Goal: Information Seeking & Learning: Learn about a topic

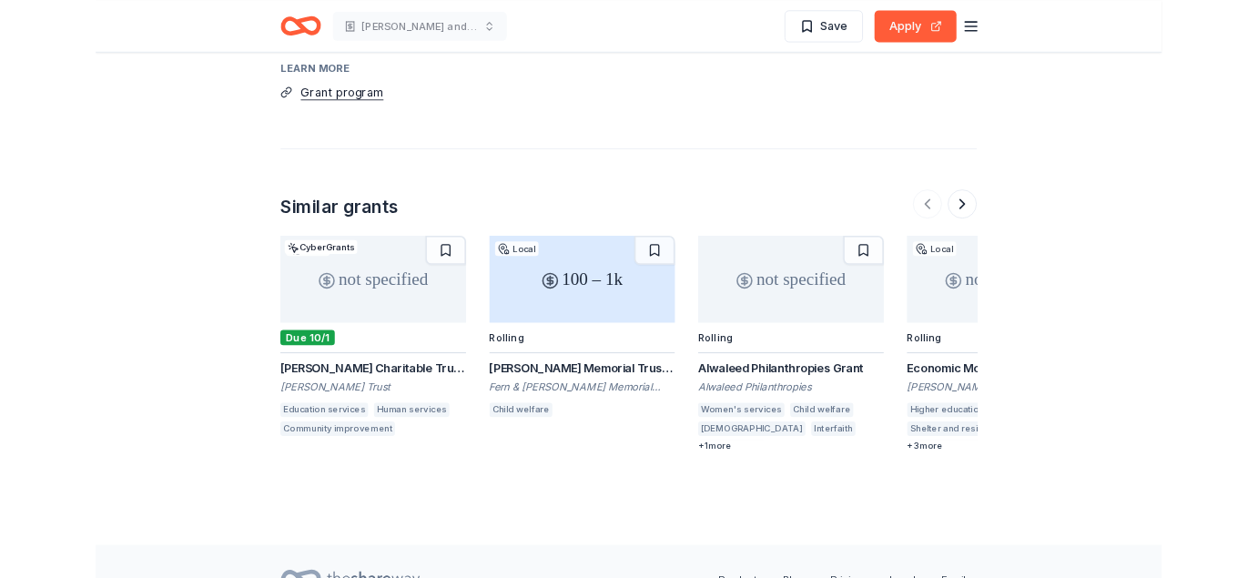
scroll to position [2278, 0]
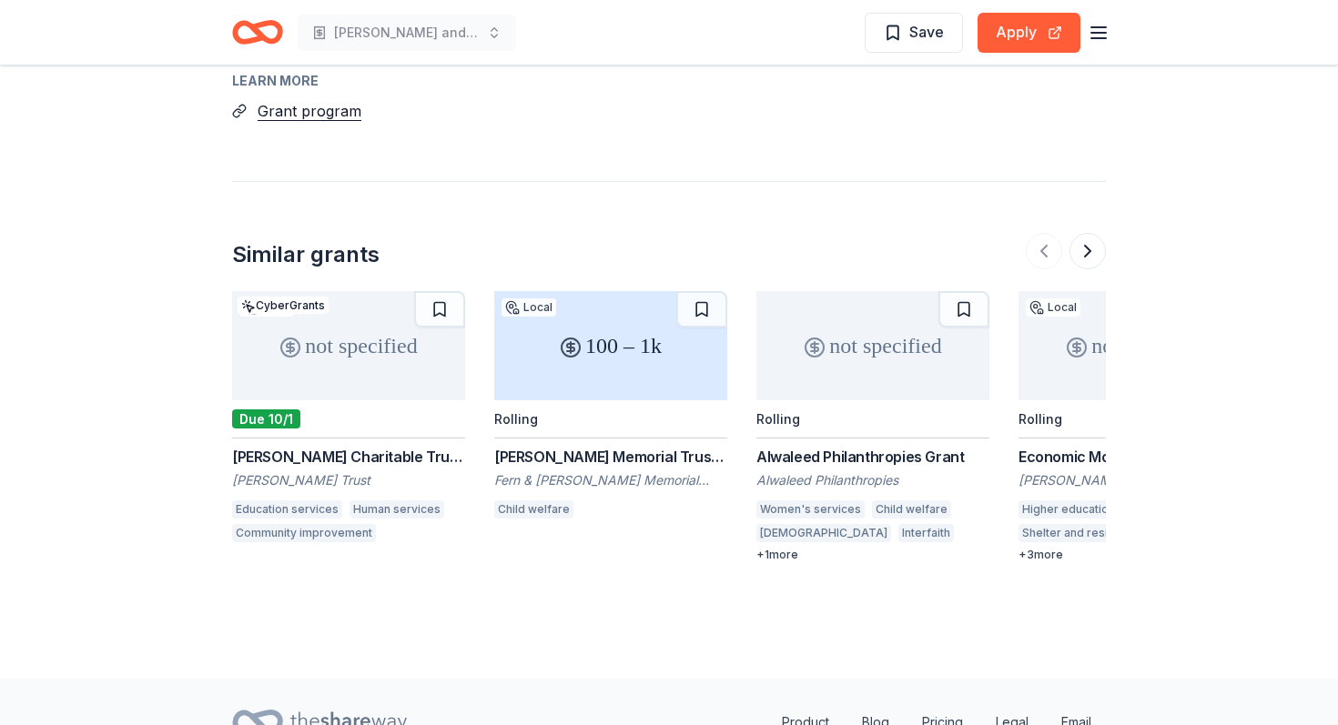
click at [352, 453] on div "Samuel Justus Charitable Trust Grant" at bounding box center [348, 457] width 233 height 22
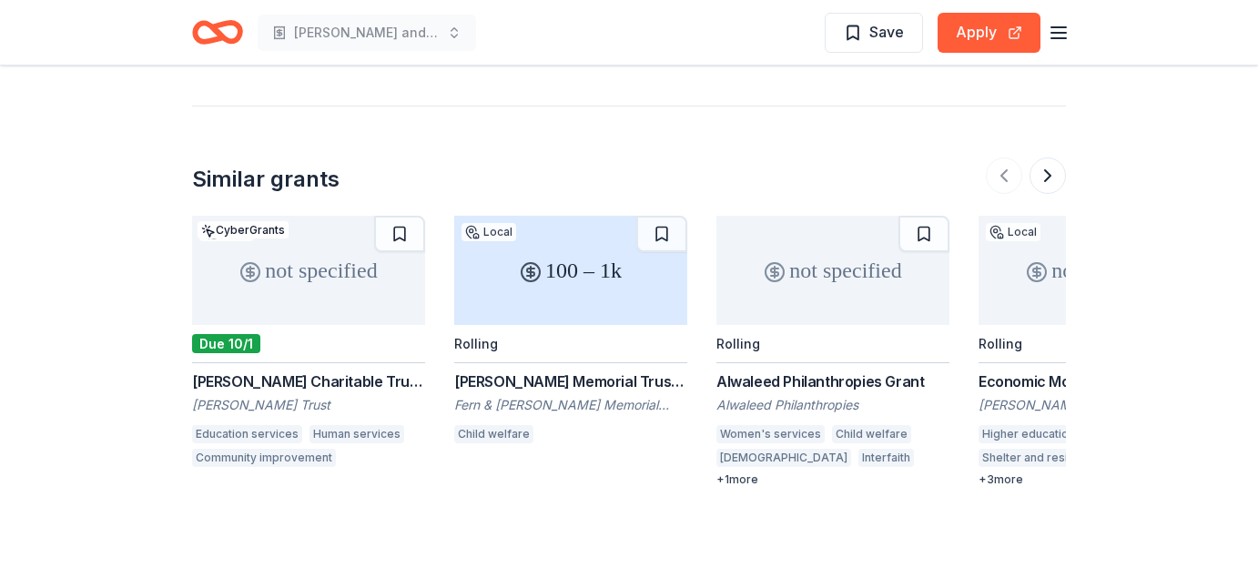
scroll to position [2342, 0]
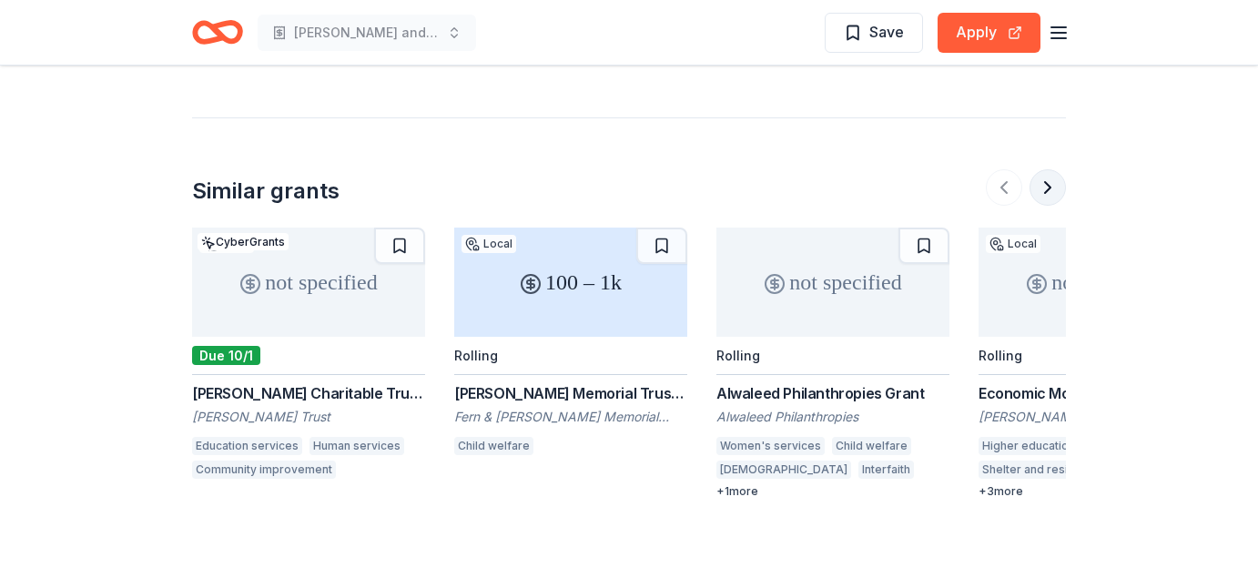
click at [1041, 187] on button at bounding box center [1047, 187] width 36 height 36
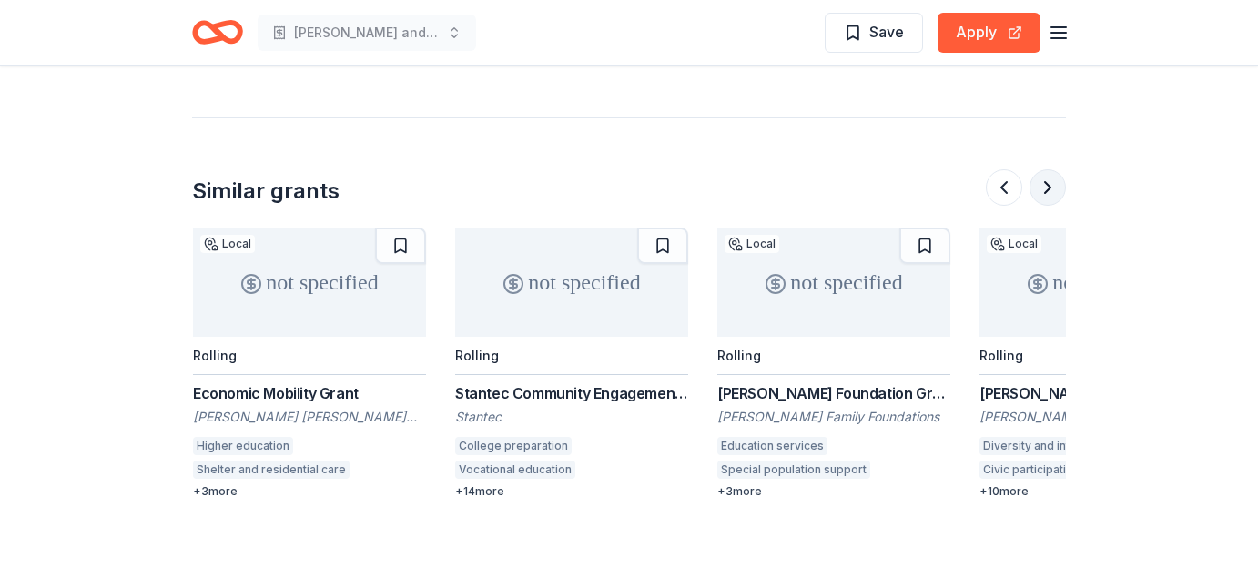
scroll to position [0, 786]
click at [1045, 187] on button at bounding box center [1047, 187] width 36 height 36
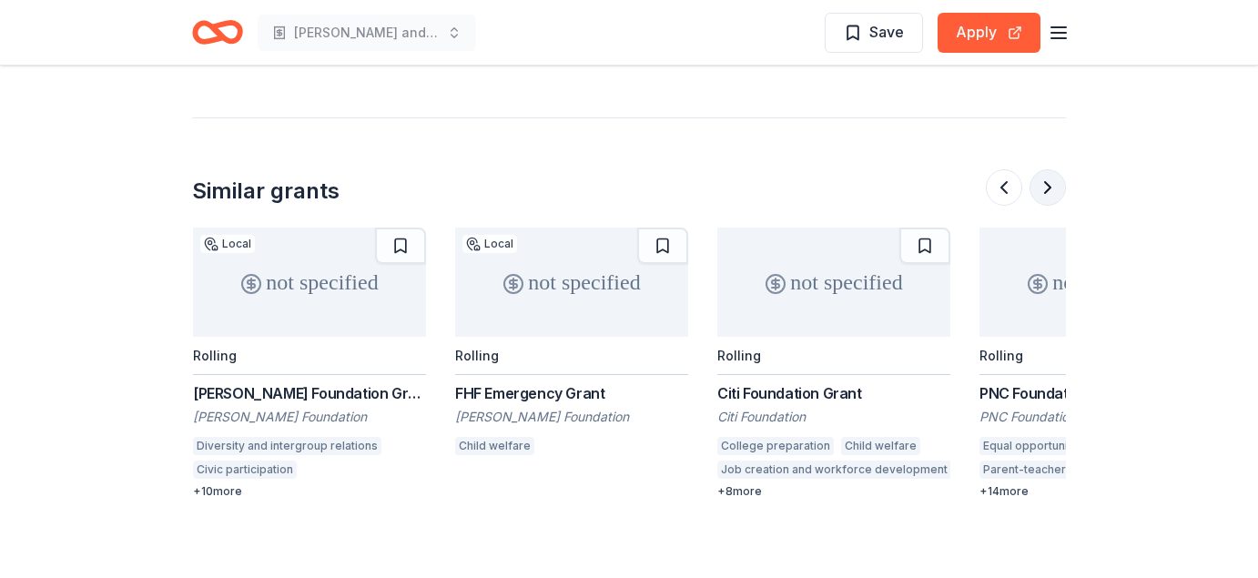
scroll to position [0, 1573]
click at [1046, 188] on button at bounding box center [1047, 187] width 36 height 36
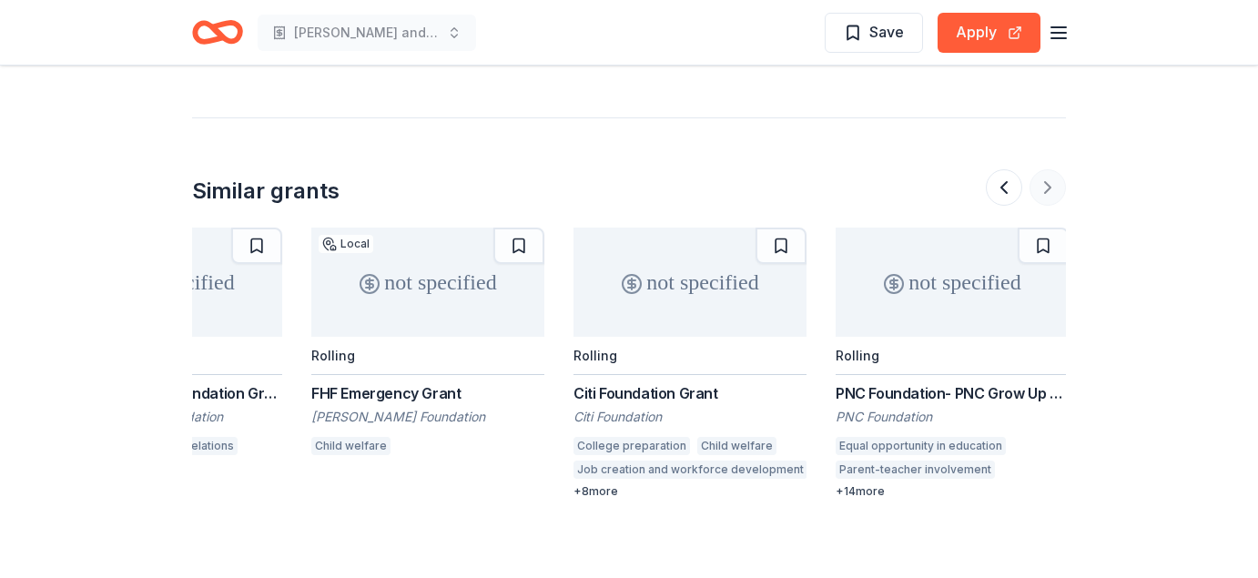
scroll to position [0, 1718]
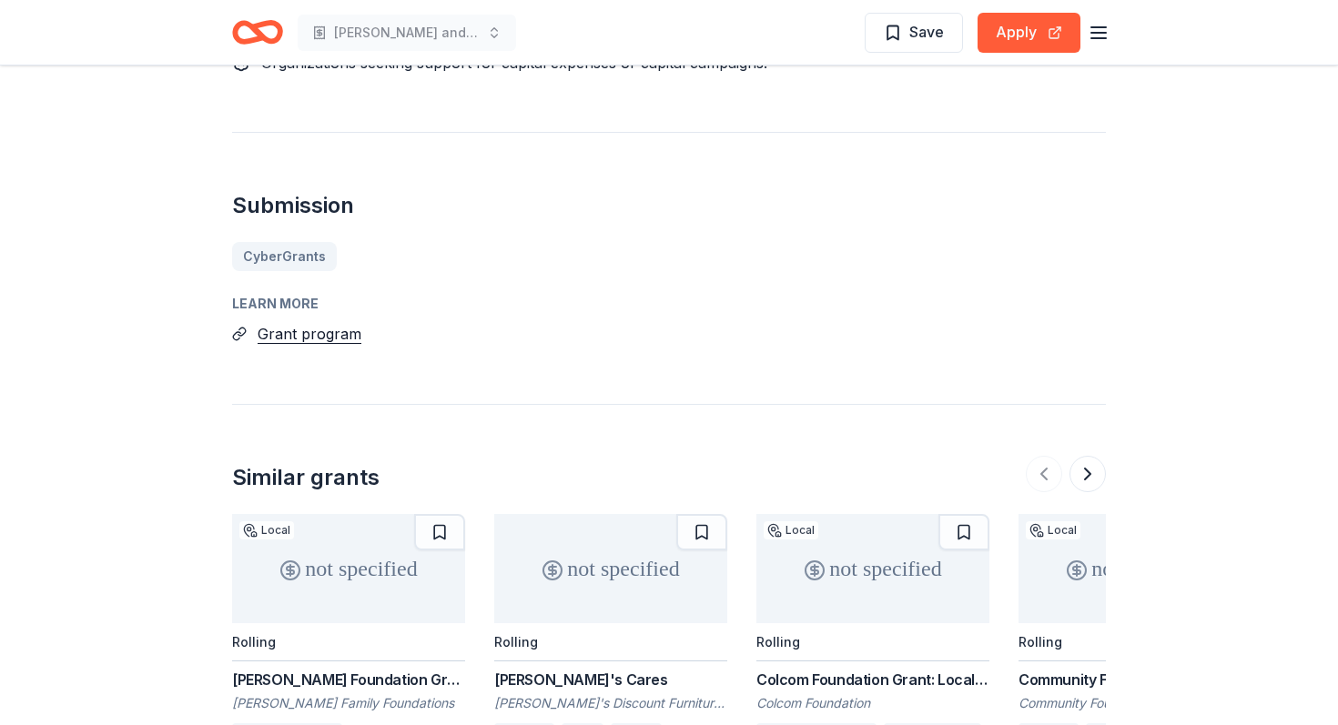
scroll to position [1864, 0]
click at [316, 333] on button "Grant program" at bounding box center [310, 332] width 104 height 24
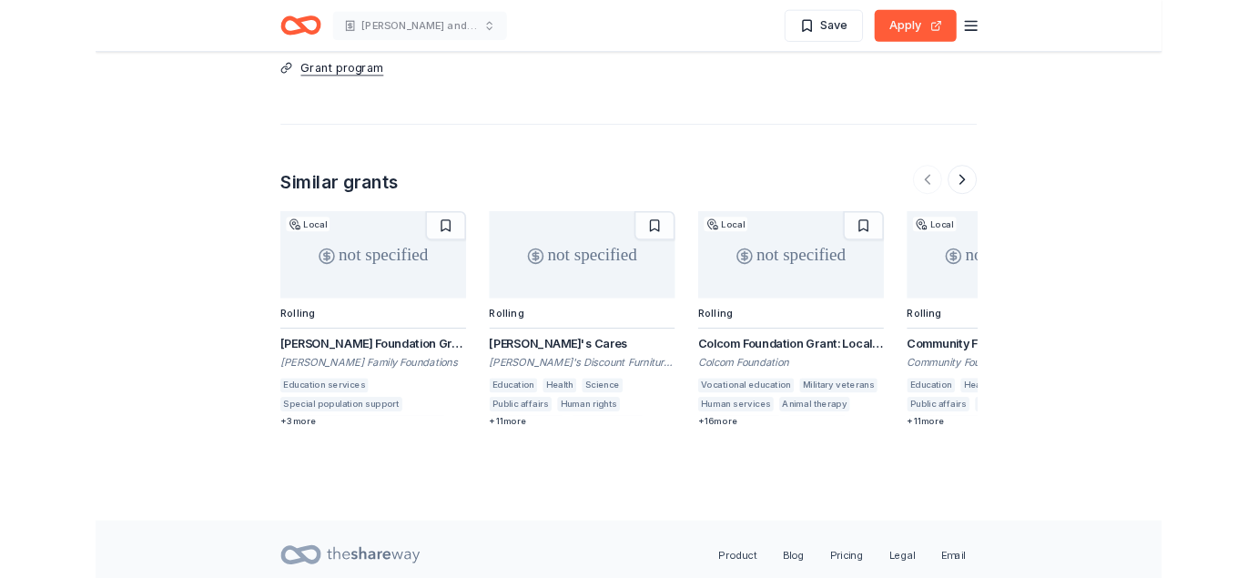
scroll to position [2119, 0]
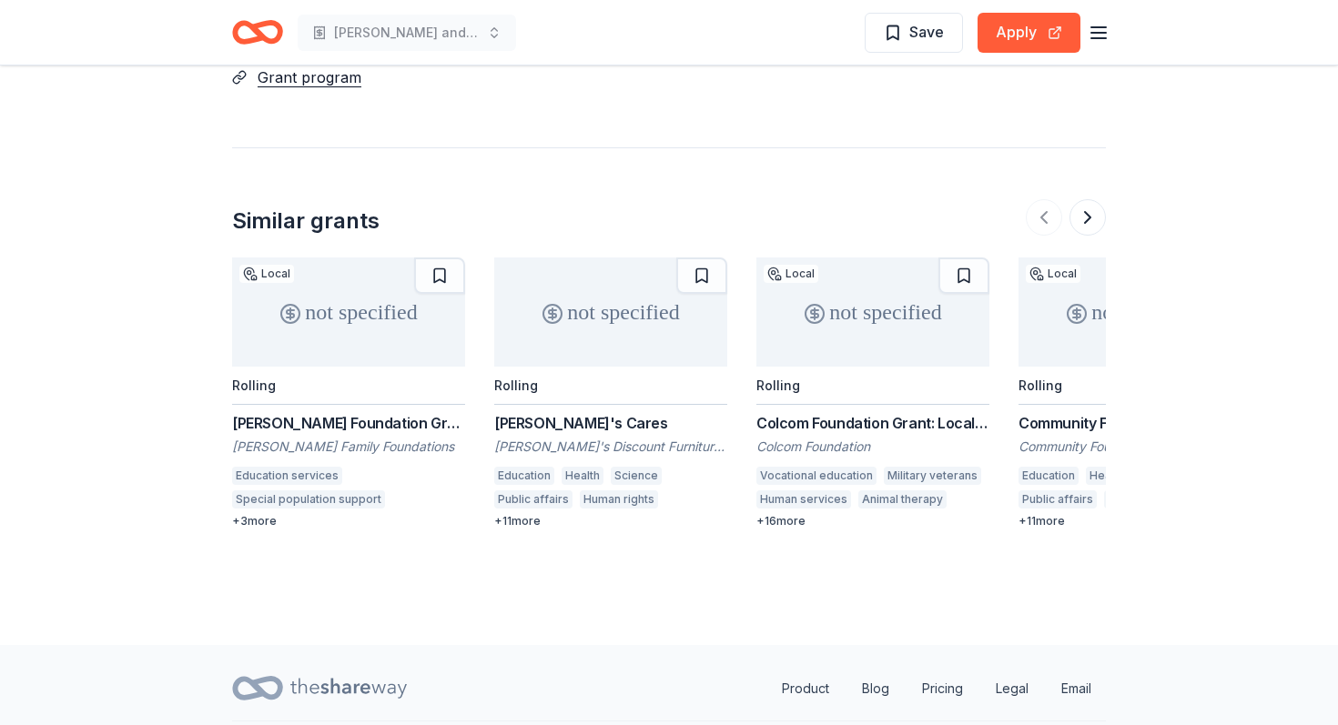
click at [543, 417] on div "Bob's Cares" at bounding box center [610, 423] width 233 height 22
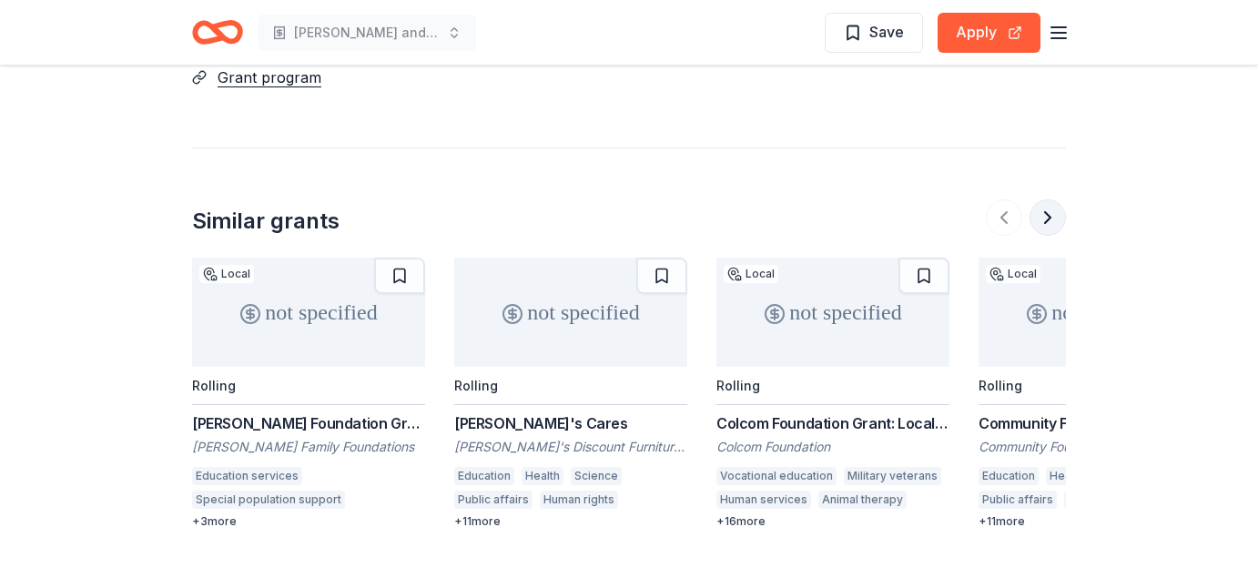
click at [1042, 217] on button at bounding box center [1047, 217] width 36 height 36
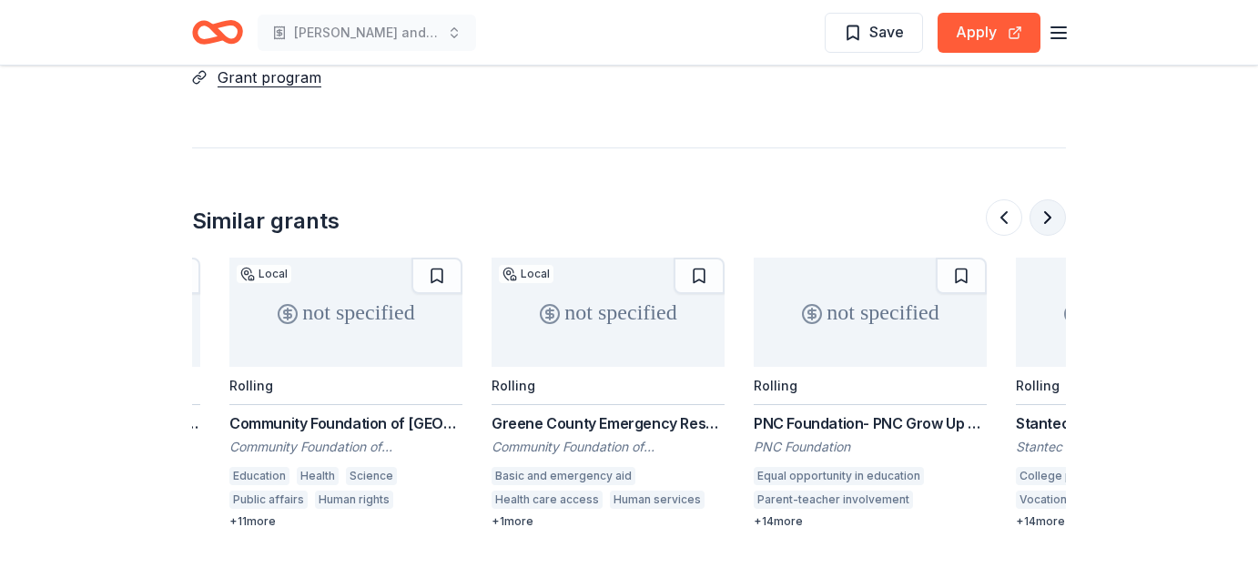
scroll to position [0, 786]
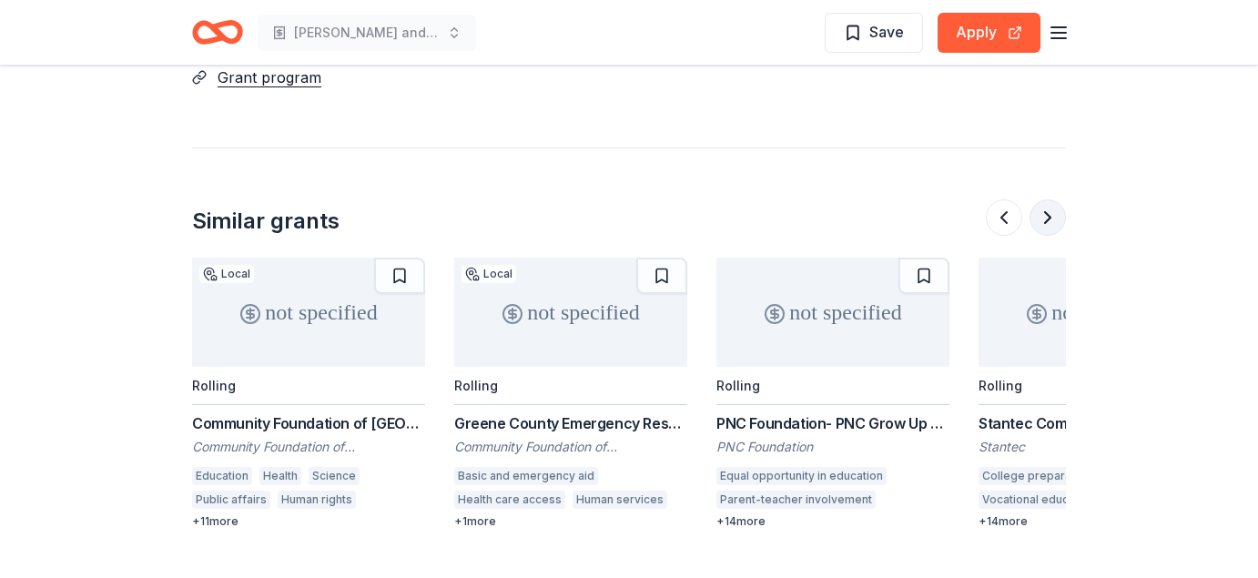
click at [1042, 218] on button at bounding box center [1047, 217] width 36 height 36
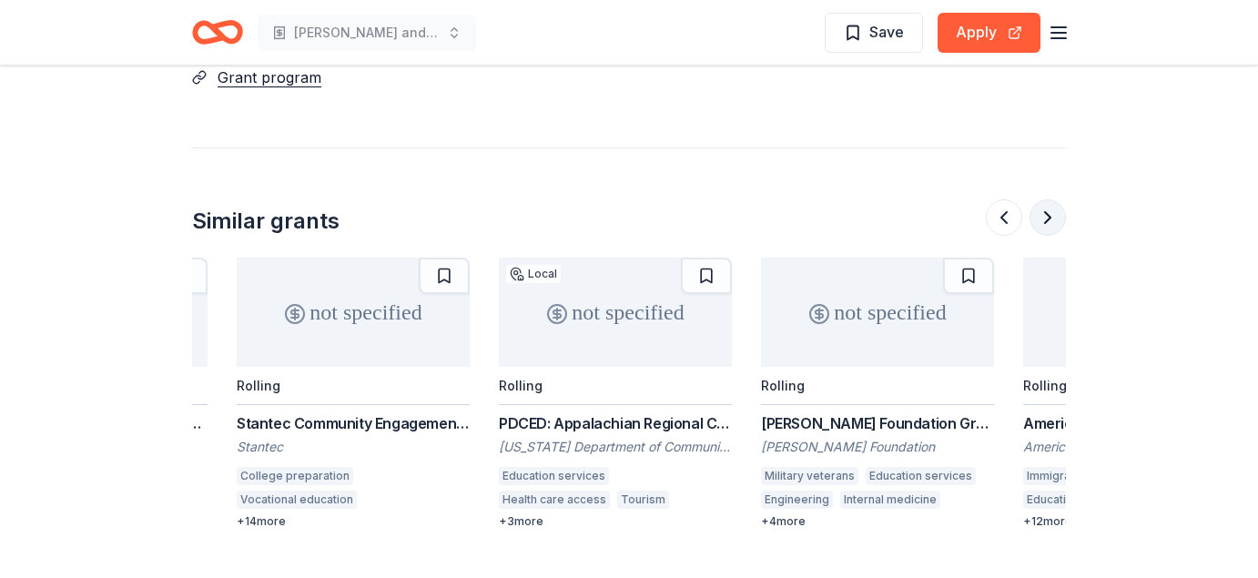
scroll to position [0, 1573]
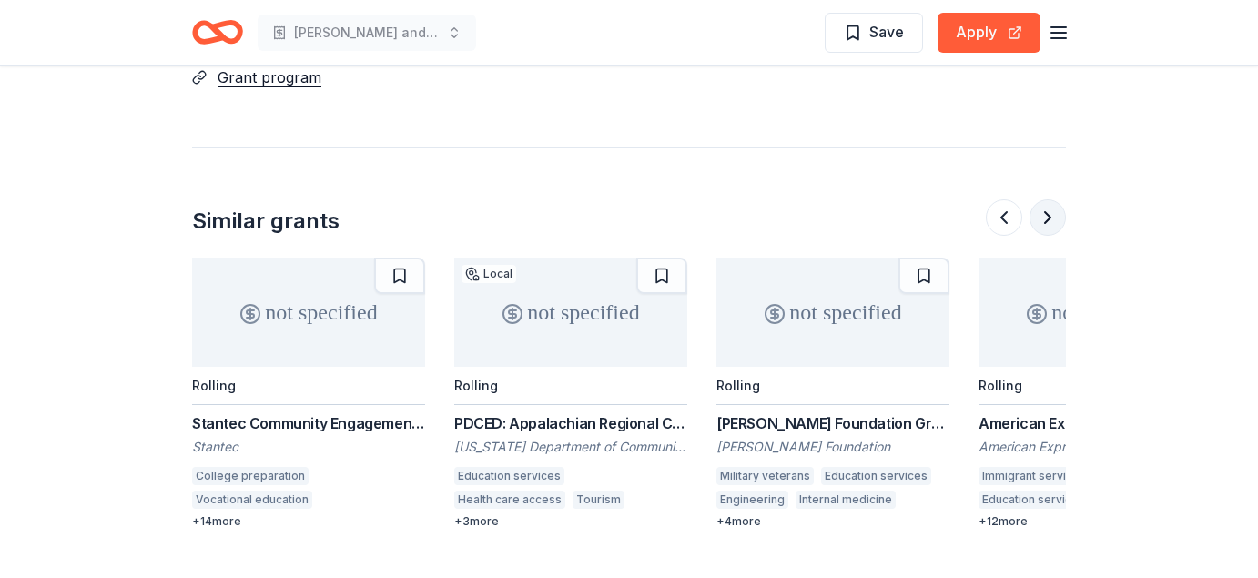
click at [1049, 215] on button at bounding box center [1047, 217] width 36 height 36
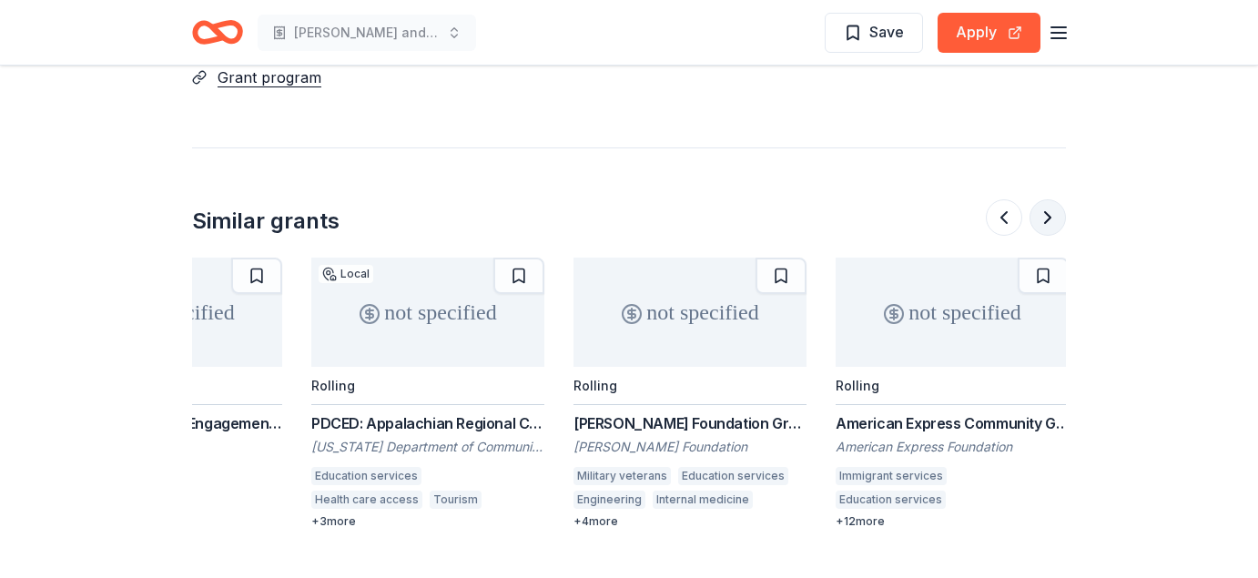
scroll to position [0, 1718]
